Goal: Navigation & Orientation: Find specific page/section

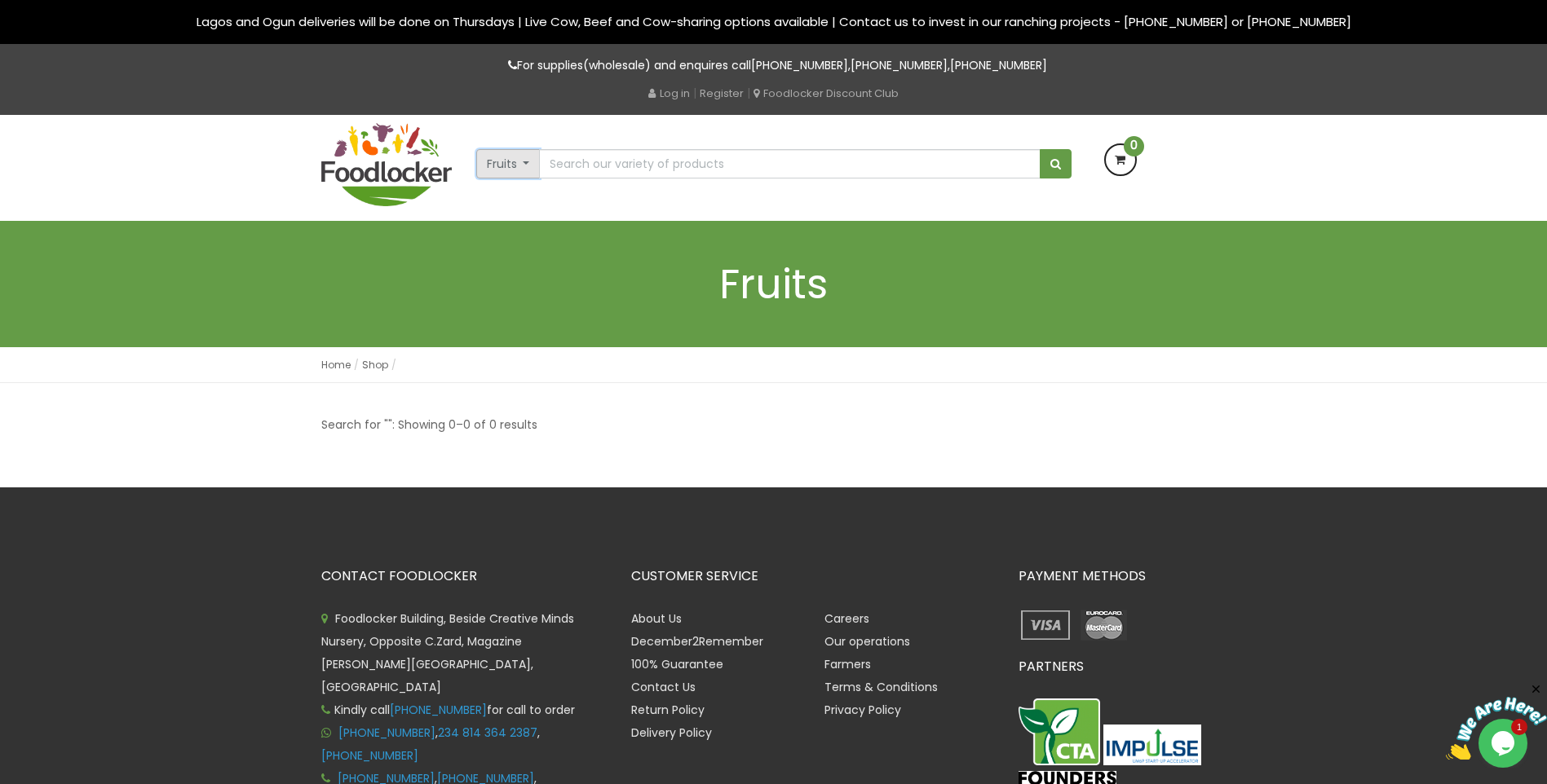
click at [528, 168] on button "Fruits" at bounding box center [508, 163] width 64 height 29
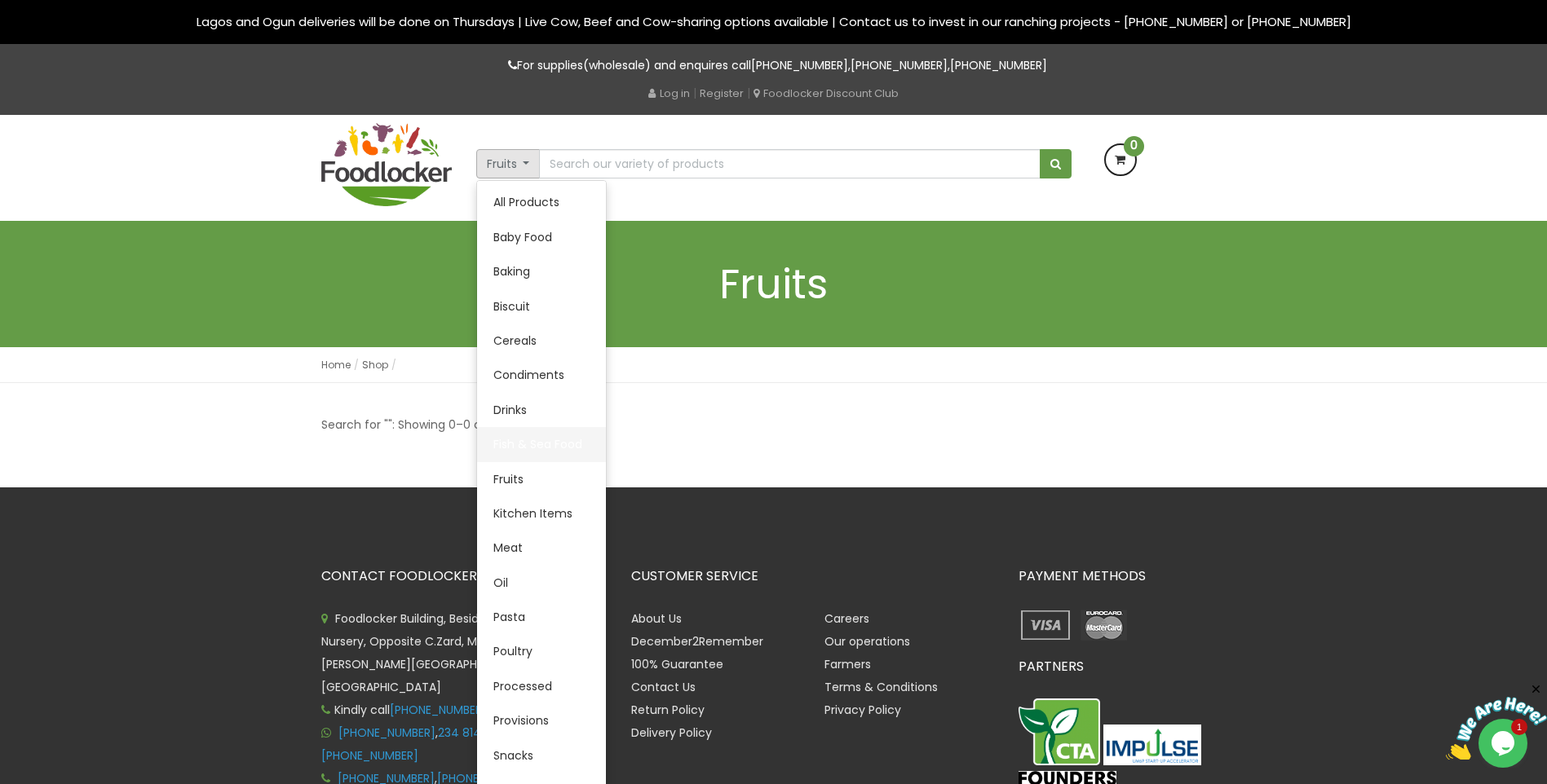
click at [562, 449] on link "Fish & Sea Food" at bounding box center [541, 444] width 129 height 34
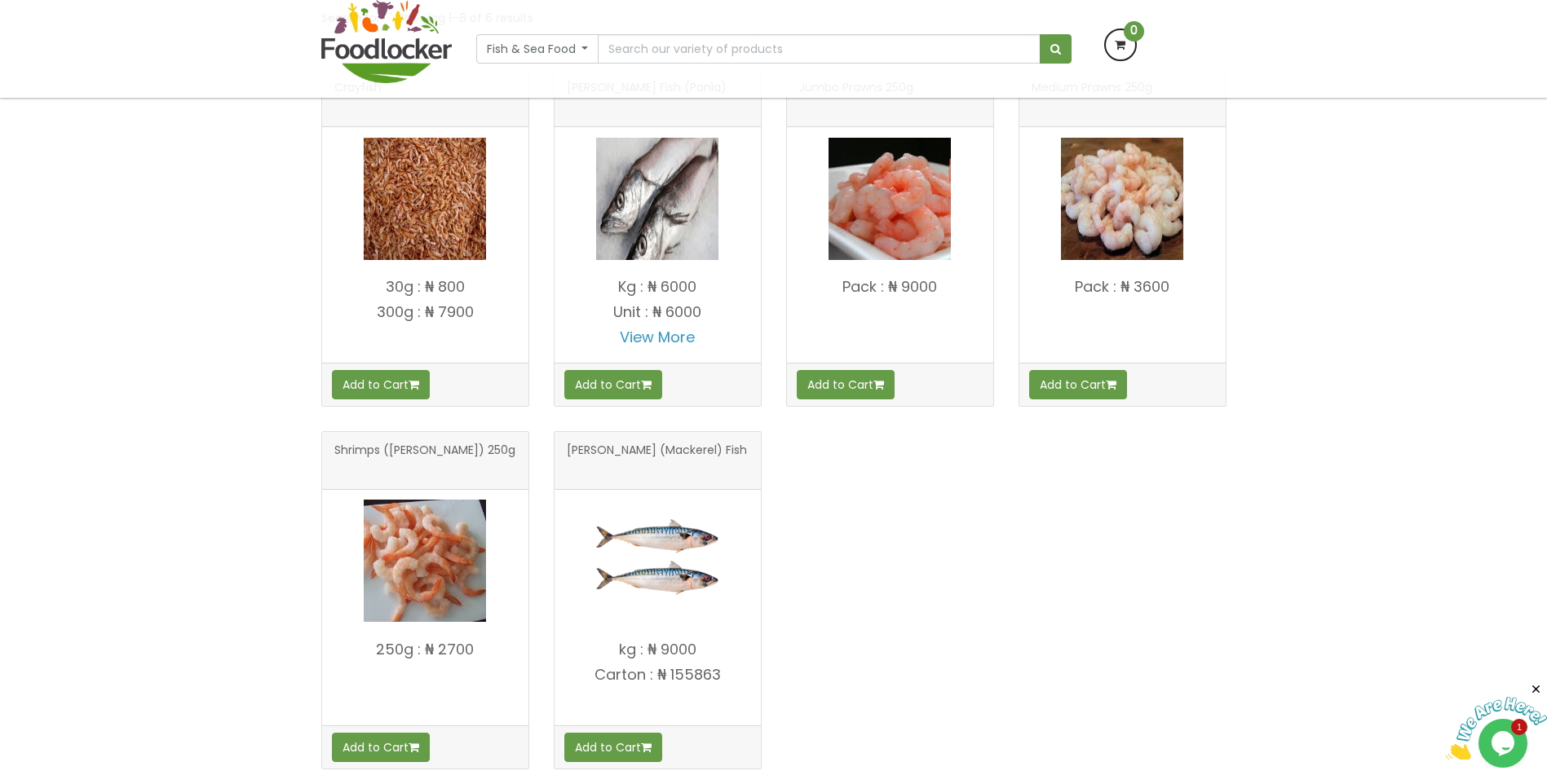
scroll to position [310, 0]
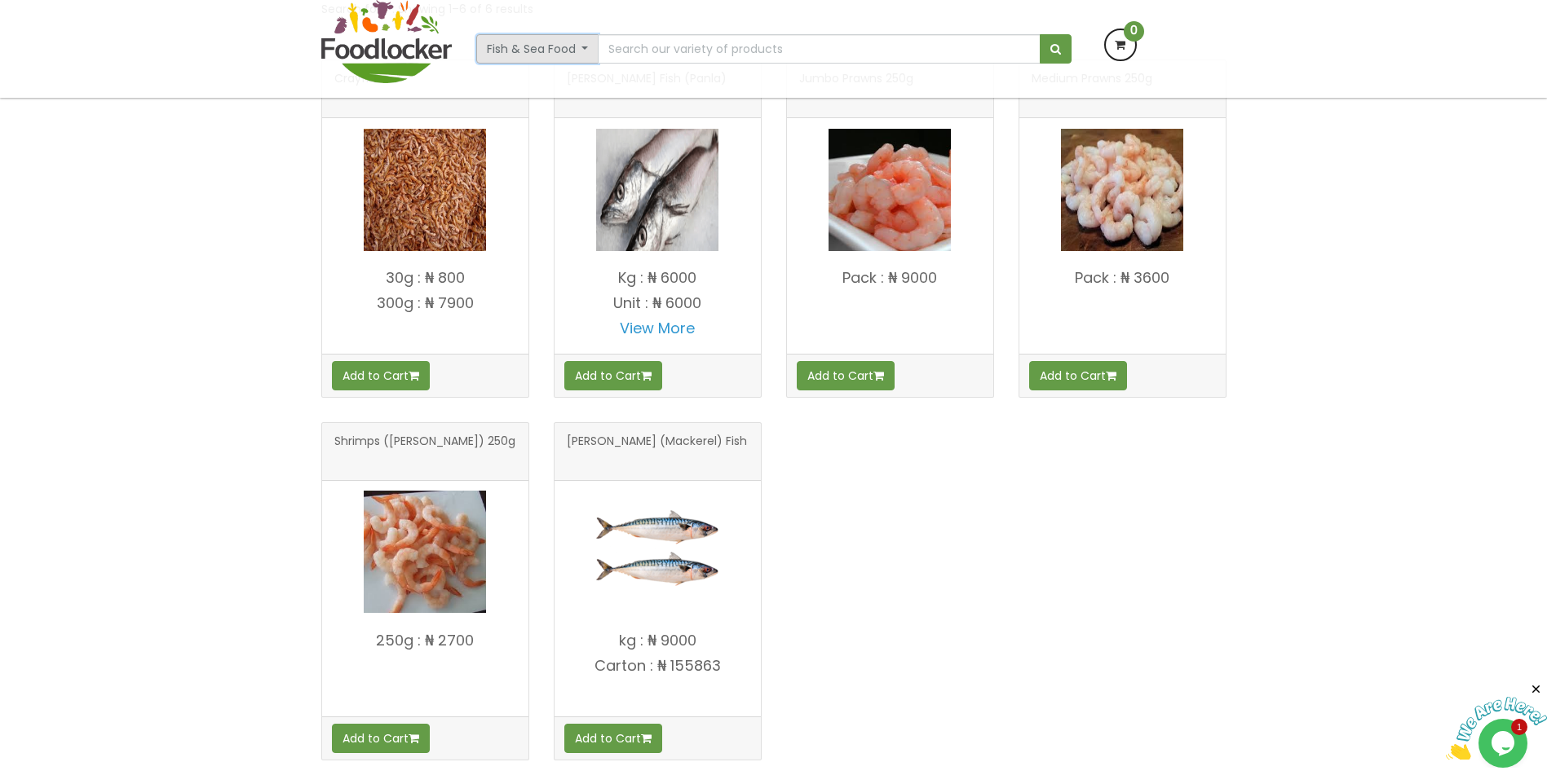
click at [565, 59] on button "Fish & Sea Food" at bounding box center [538, 48] width 123 height 29
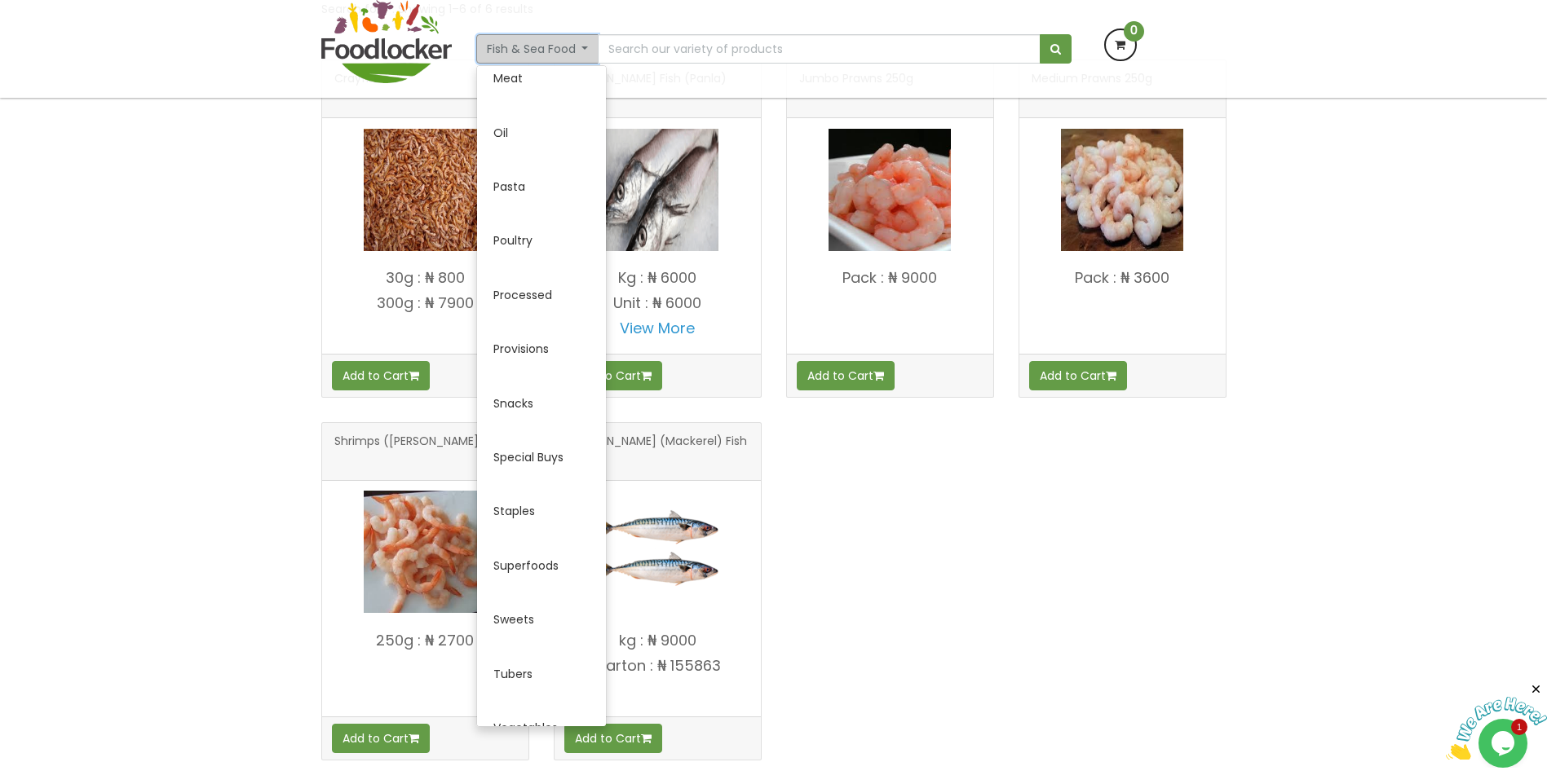
scroll to position [593, 0]
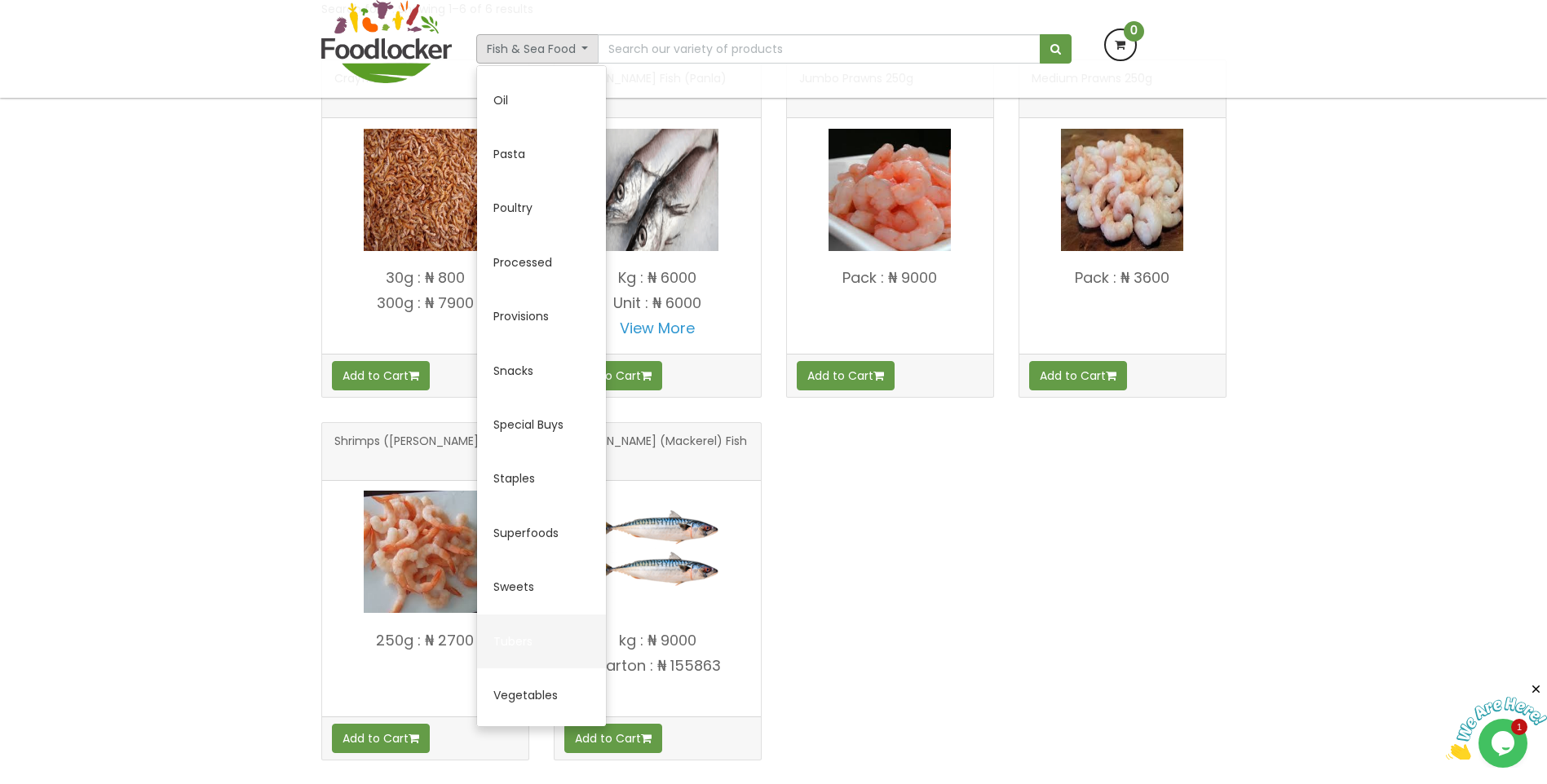
click at [512, 645] on link "Tubers" at bounding box center [541, 641] width 129 height 53
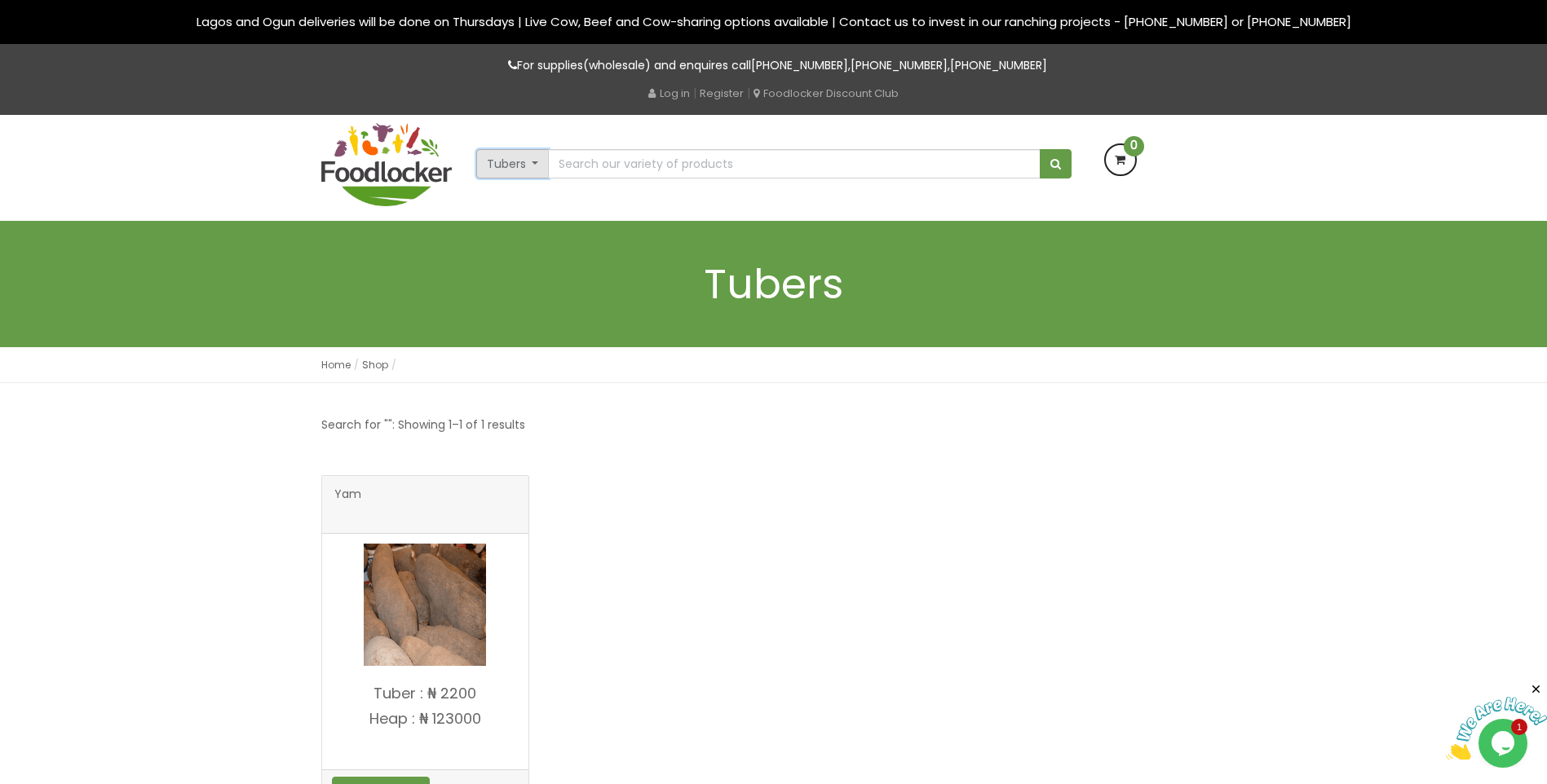
click at [529, 167] on button "Tubers" at bounding box center [513, 163] width 74 height 29
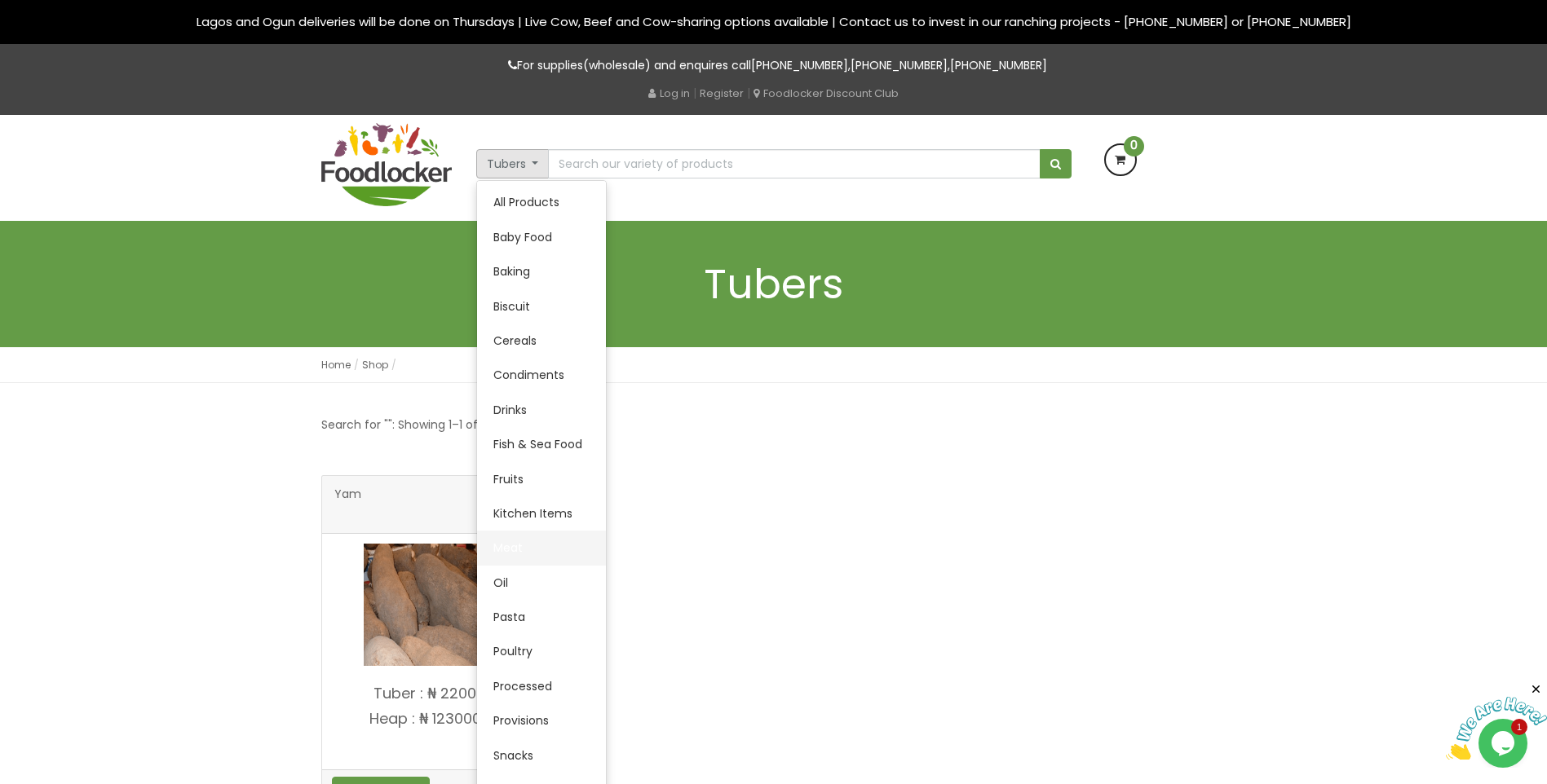
click at [570, 547] on link "Meat" at bounding box center [541, 547] width 129 height 34
